Goal: Information Seeking & Learning: Check status

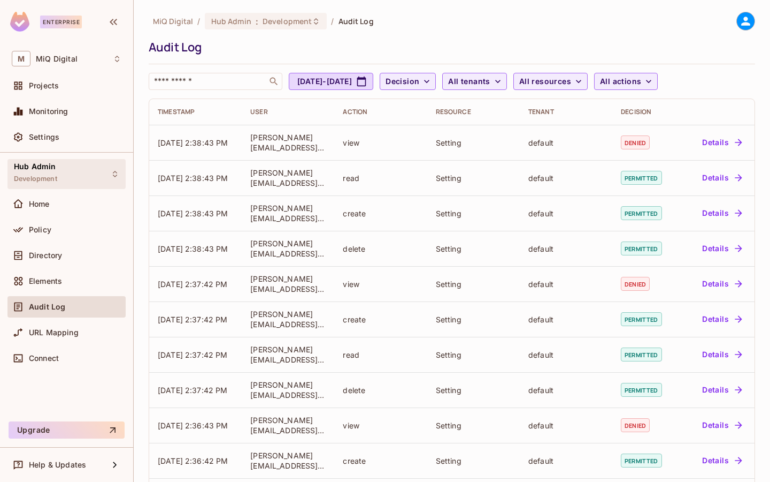
click at [101, 186] on div "Hub Admin Development" at bounding box center [66, 173] width 118 height 29
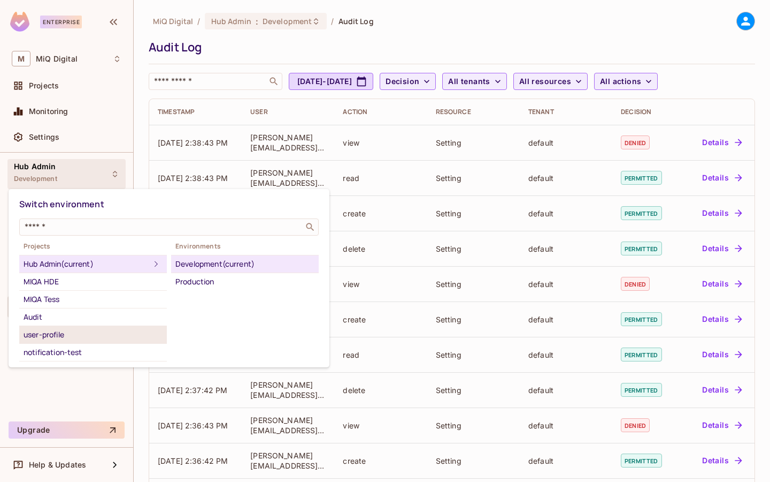
click at [73, 326] on li "user-profile" at bounding box center [93, 335] width 148 height 18
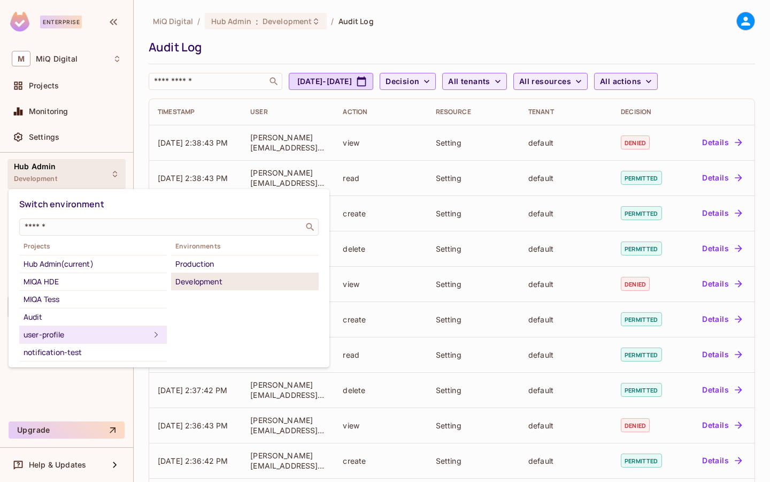
click at [209, 279] on div "Development" at bounding box center [244, 281] width 139 height 13
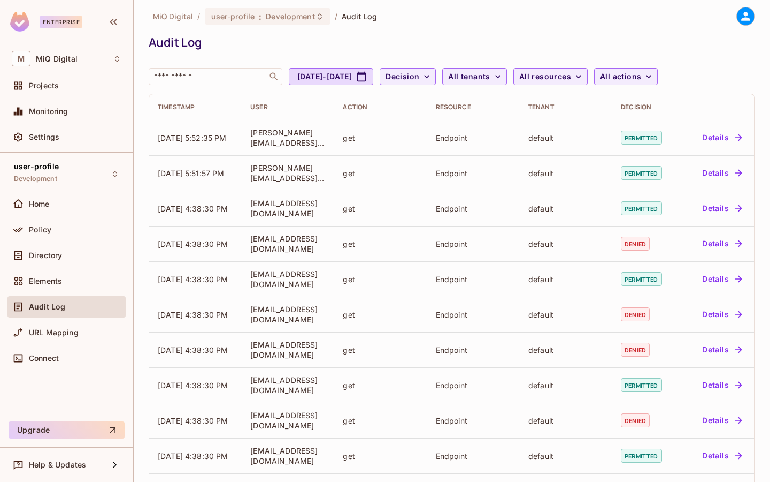
scroll to position [224, 0]
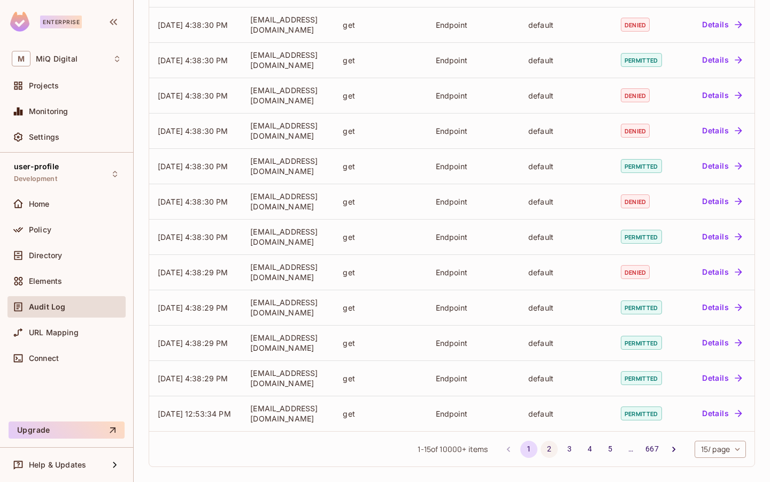
click at [553, 448] on button "2" at bounding box center [549, 448] width 17 height 17
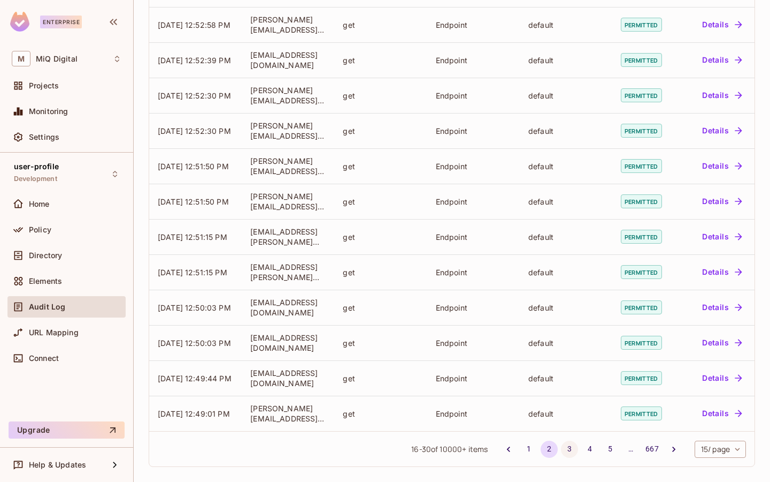
click at [563, 446] on button "3" at bounding box center [569, 448] width 17 height 17
click at [594, 450] on button "4" at bounding box center [590, 448] width 17 height 17
click at [562, 452] on button "3" at bounding box center [569, 448] width 17 height 17
click at [548, 450] on button "2" at bounding box center [549, 448] width 17 height 17
click at [530, 449] on button "1" at bounding box center [529, 448] width 17 height 17
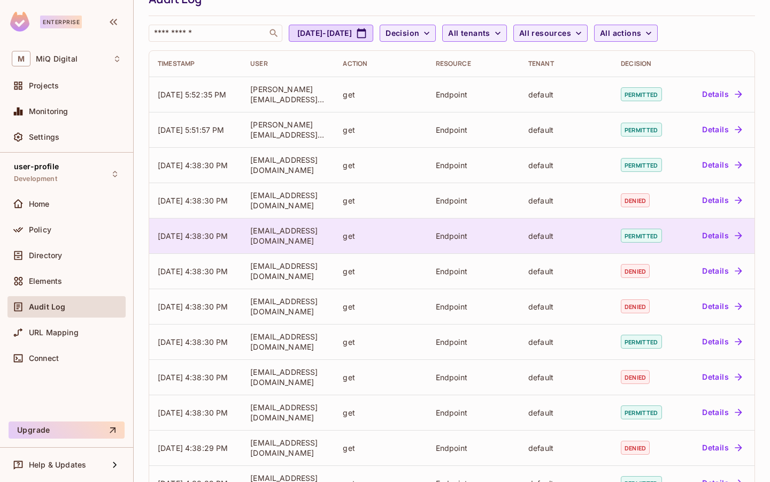
scroll to position [47, 0]
